Goal: Information Seeking & Learning: Learn about a topic

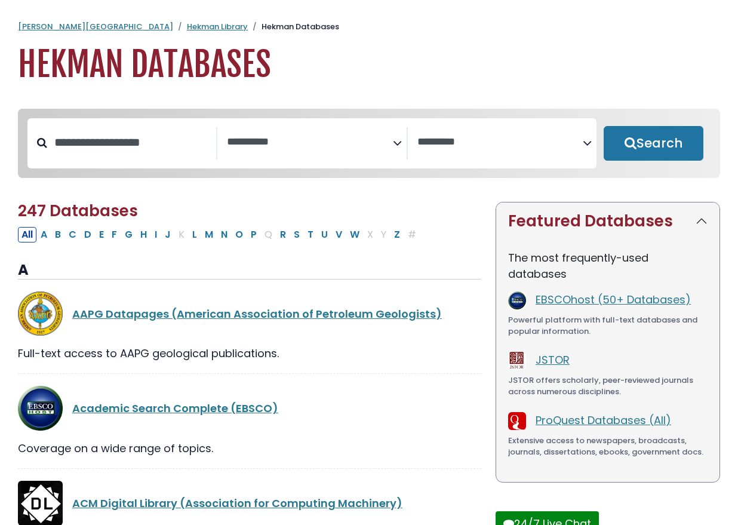
select select "Database Subject Filter"
select select "Database Vendors Filter"
click at [151, 144] on input "Search database by title or keyword" at bounding box center [131, 143] width 169 height 20
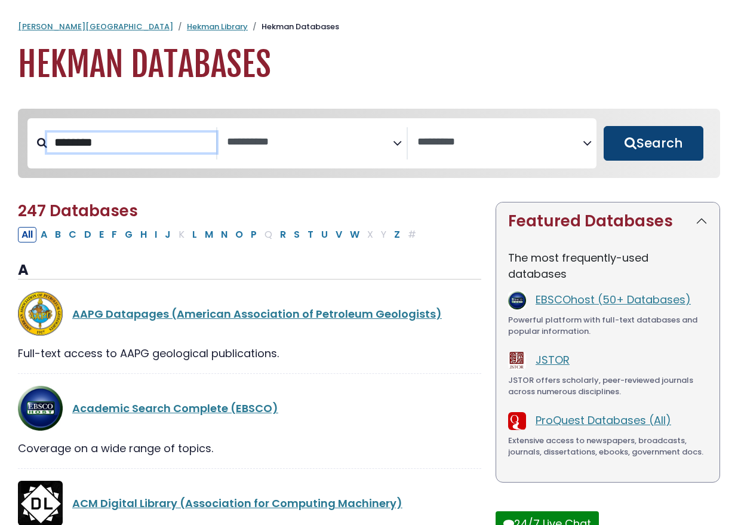
type input "********"
click at [630, 142] on button "Search" at bounding box center [654, 143] width 100 height 35
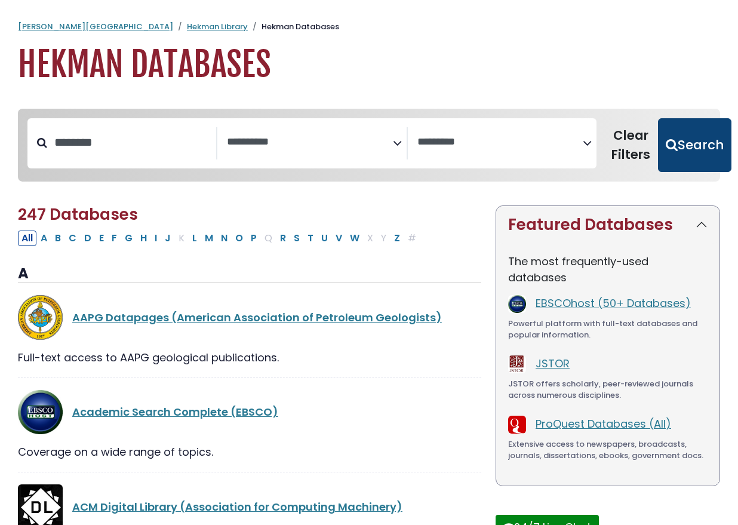
select select "Database Subject Filter"
select select "Database Vendors Filter"
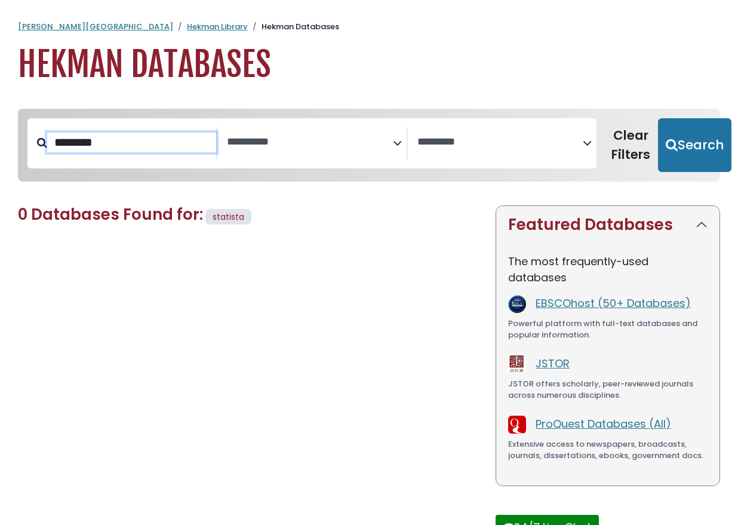
click at [105, 150] on input "********" at bounding box center [131, 143] width 169 height 20
type input "****"
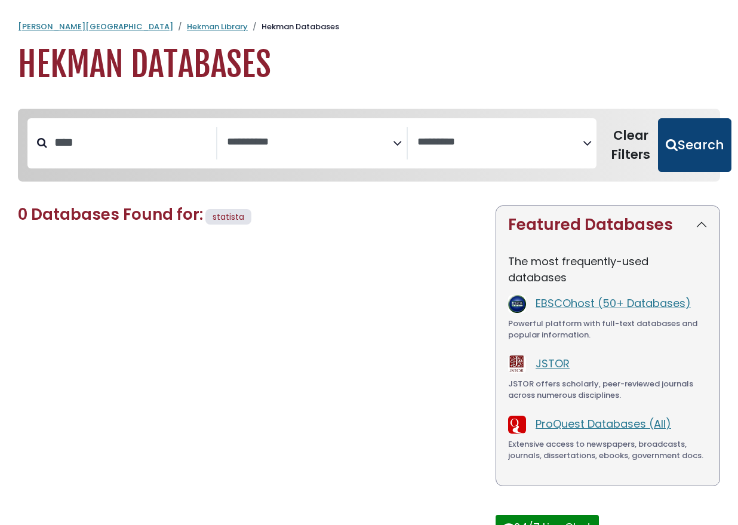
click at [689, 165] on button "Search" at bounding box center [694, 145] width 73 height 54
select select "Database Subject Filter"
select select "Database Vendors Filter"
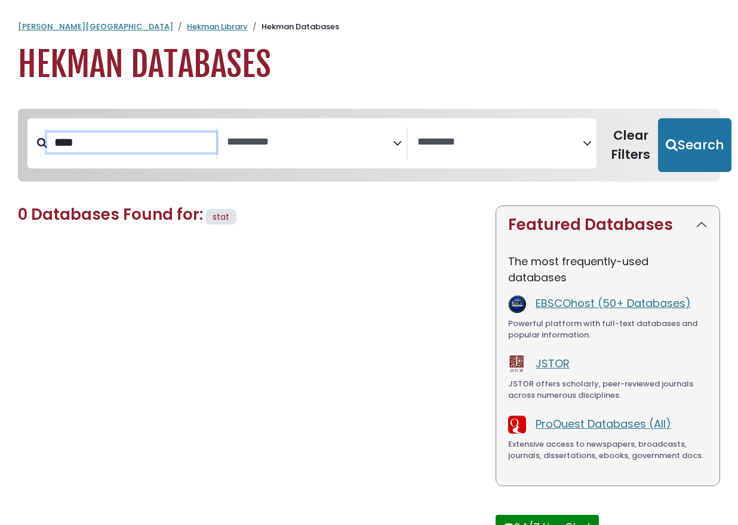
click at [98, 135] on input "****" at bounding box center [131, 143] width 169 height 20
drag, startPoint x: 90, startPoint y: 148, endPoint x: 36, endPoint y: 148, distance: 53.8
click at [36, 148] on div "****" at bounding box center [122, 143] width 190 height 32
type input "*"
click at [312, 144] on textarea "Search" at bounding box center [309, 142] width 165 height 13
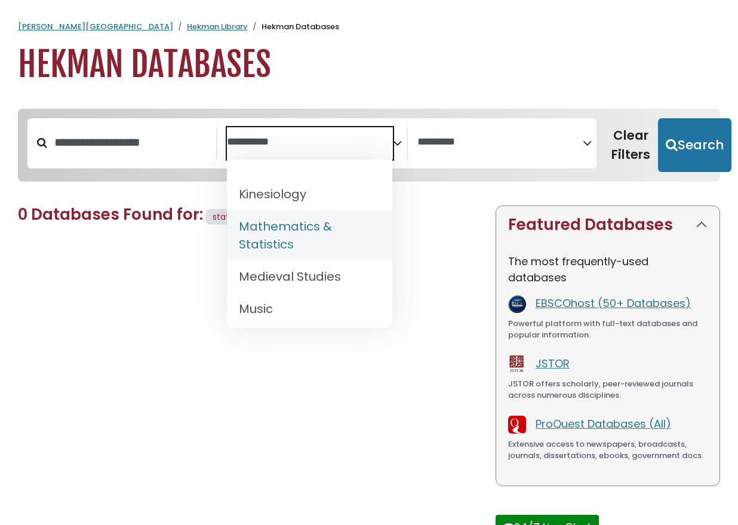
scroll to position [864, 0]
click at [485, 151] on span "Search filters" at bounding box center [500, 143] width 165 height 32
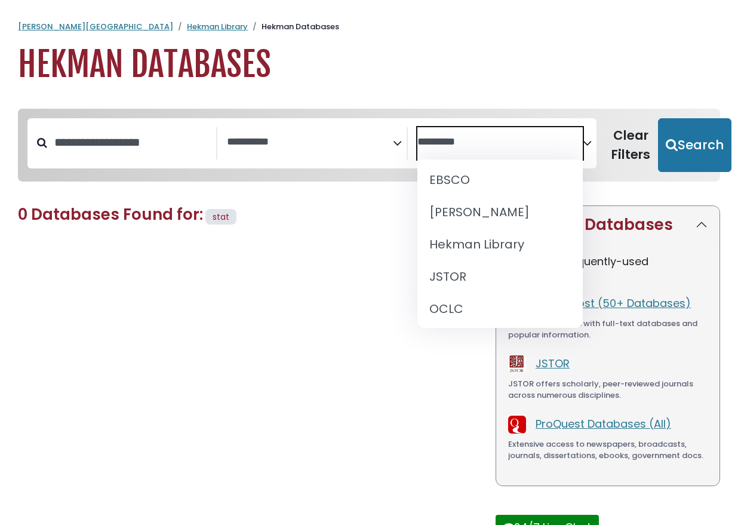
scroll to position [0, 0]
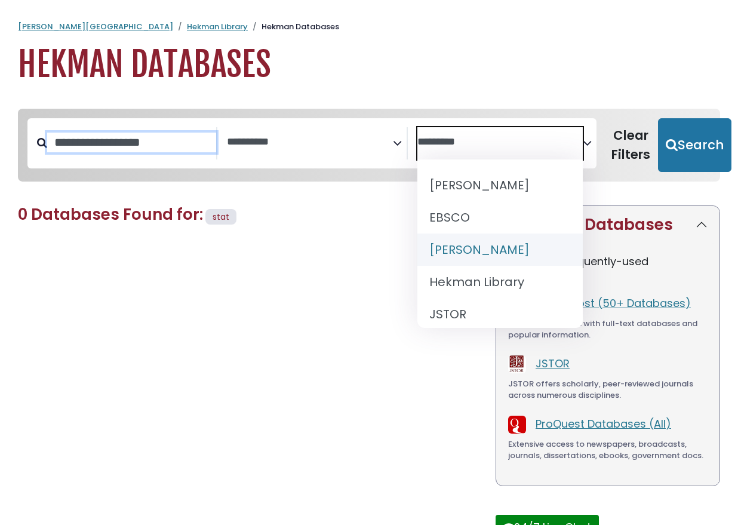
click at [159, 145] on input "Search database by title or keyword" at bounding box center [131, 143] width 169 height 20
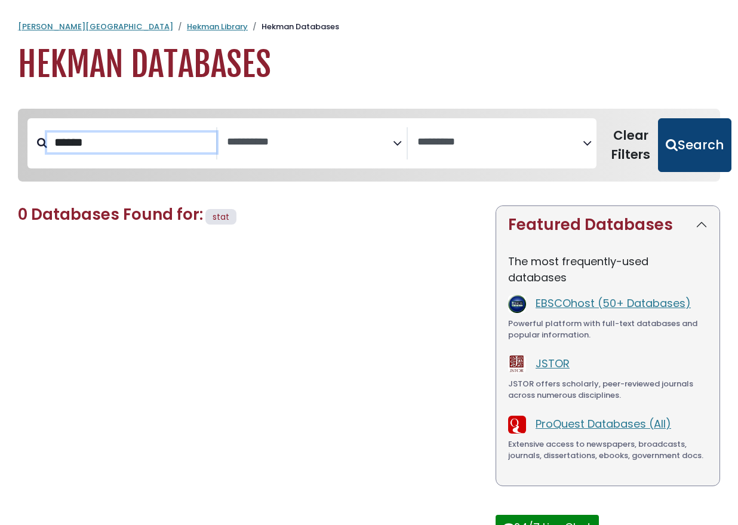
type input "******"
click at [670, 146] on button "Search" at bounding box center [694, 145] width 73 height 54
select select "Database Subject Filter"
select select "Database Vendors Filter"
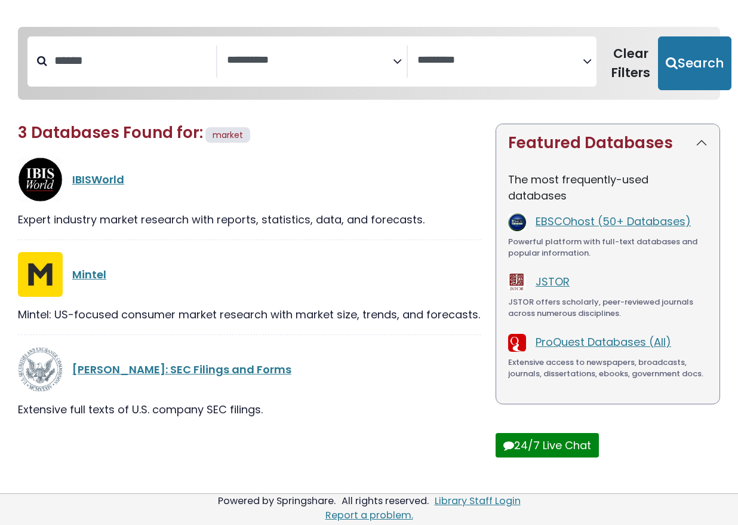
scroll to position [82, 0]
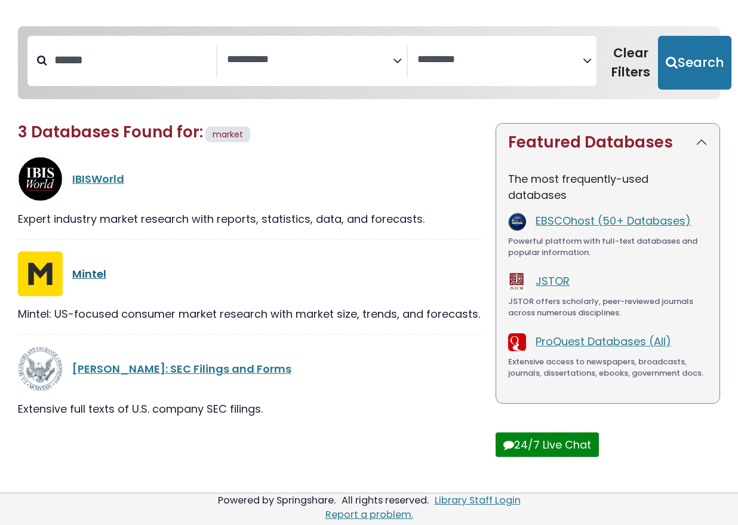
click at [83, 275] on link "Mintel" at bounding box center [89, 273] width 34 height 15
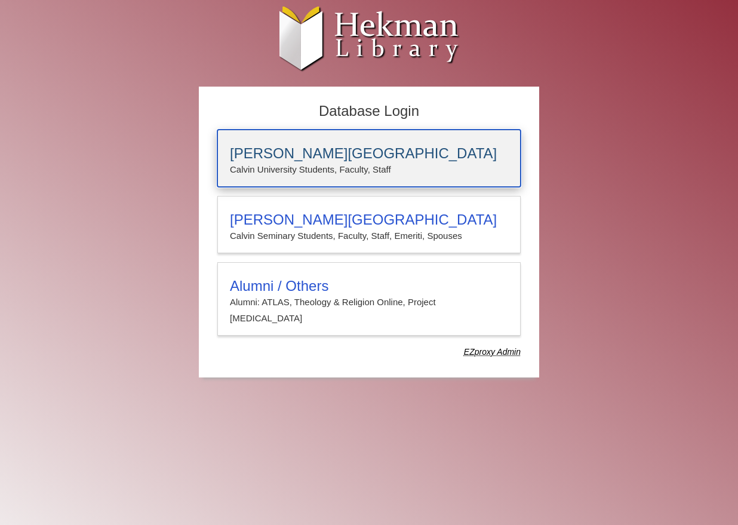
click at [372, 170] on p "Calvin University Students, Faculty, Staff" at bounding box center [369, 170] width 278 height 16
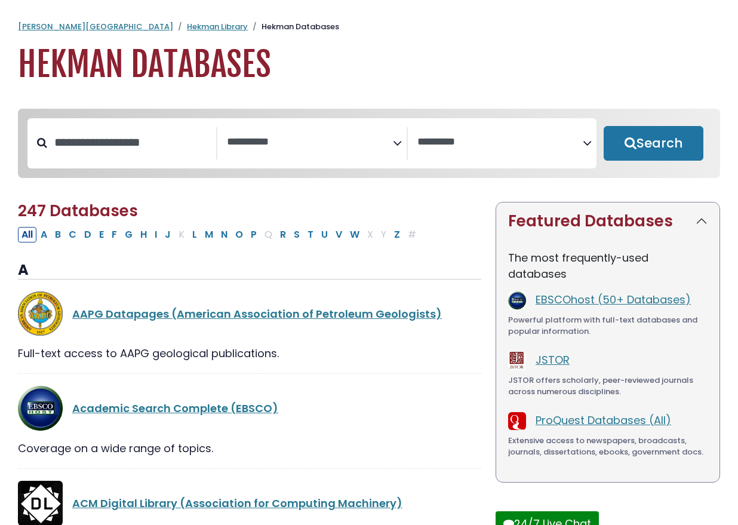
select select "Database Subject Filter"
select select "Database Vendors Filter"
click at [145, 147] on input "Search database by title or keyword" at bounding box center [131, 143] width 169 height 20
type input "******"
click at [604, 126] on button "Search" at bounding box center [654, 143] width 100 height 35
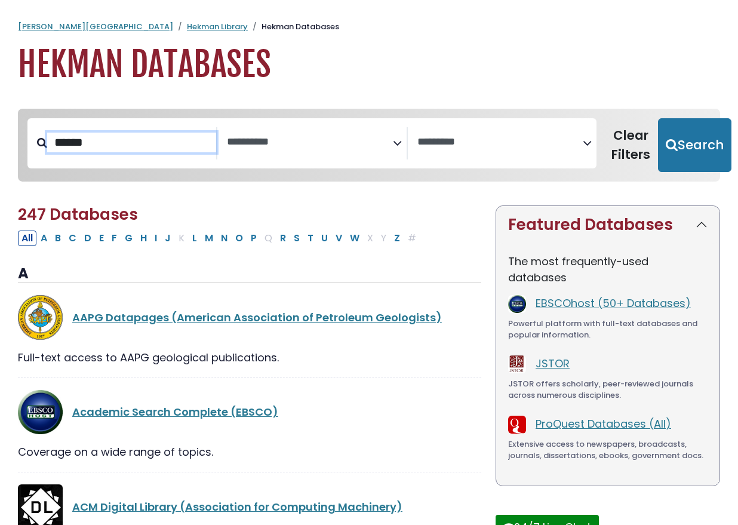
select select "Database Subject Filter"
select select "Database Vendors Filter"
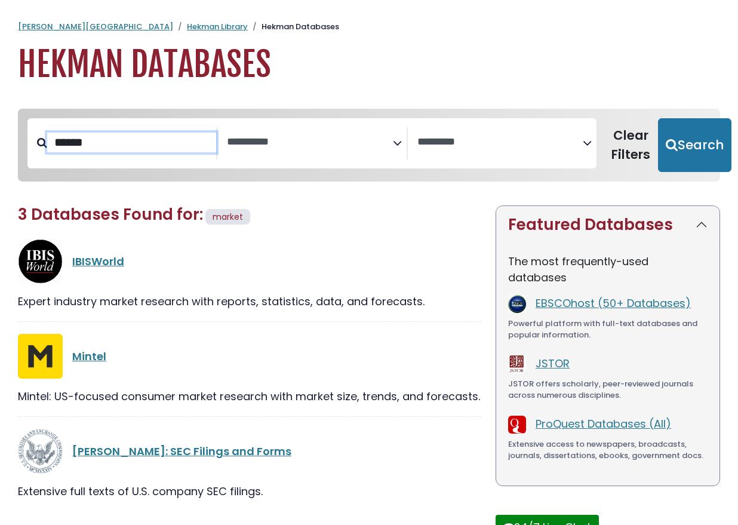
scroll to position [82, 0]
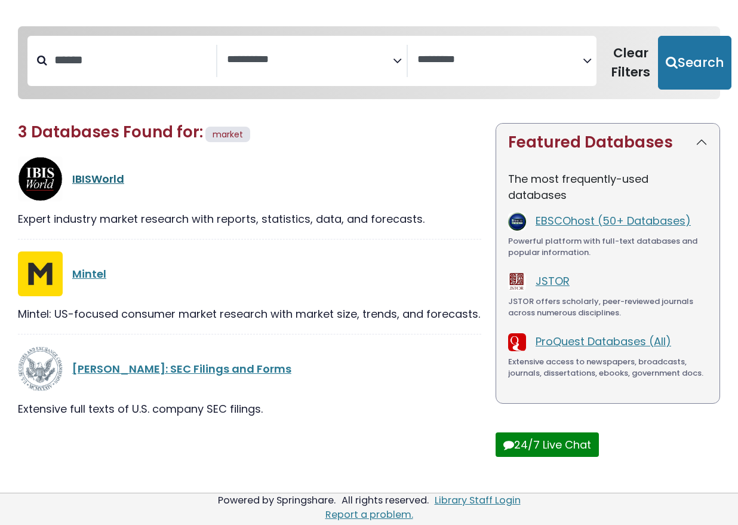
click at [101, 180] on link "IBISWorld" at bounding box center [98, 178] width 52 height 15
